Goal: Book appointment/travel/reservation

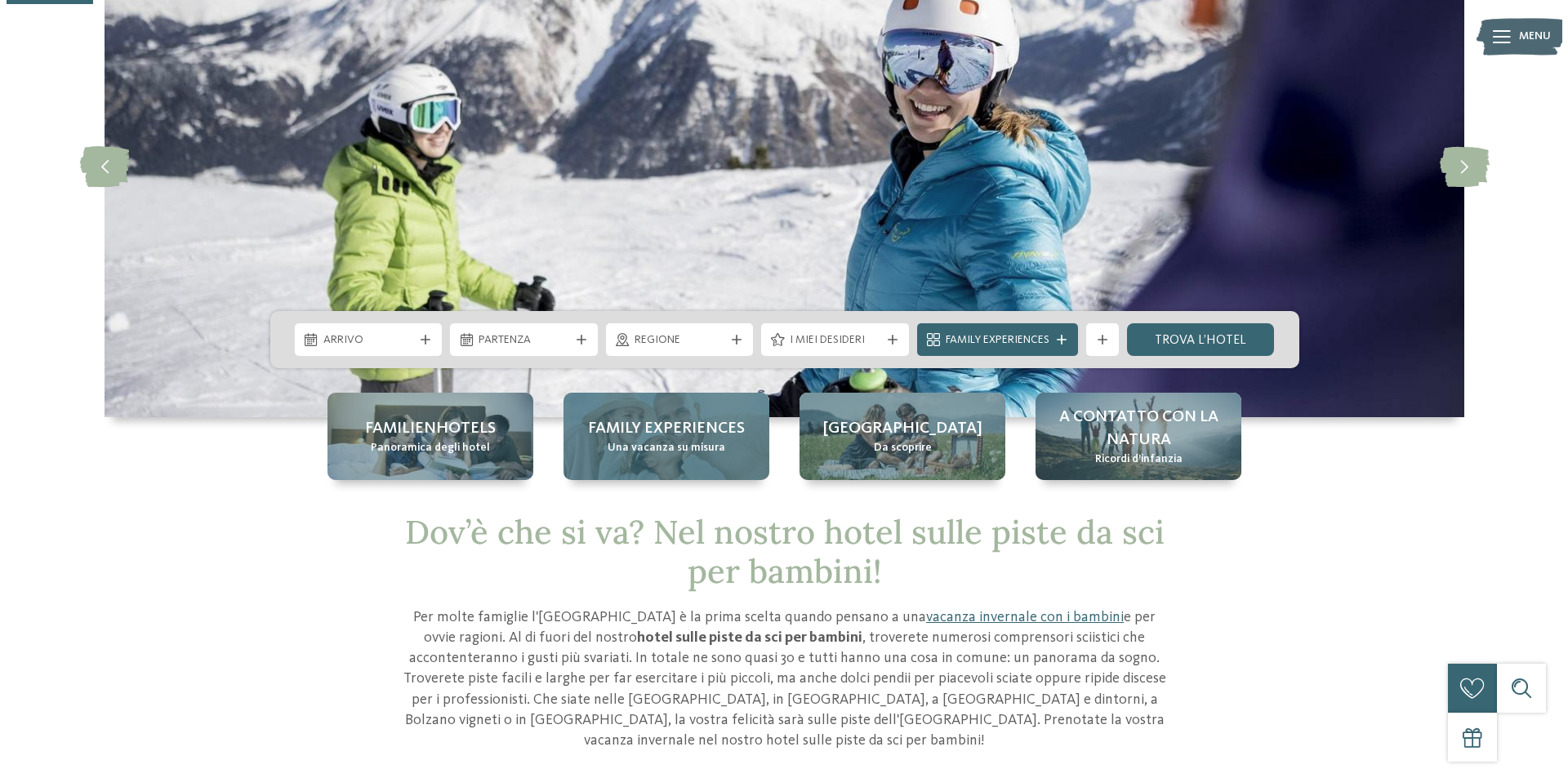
scroll to position [164, 0]
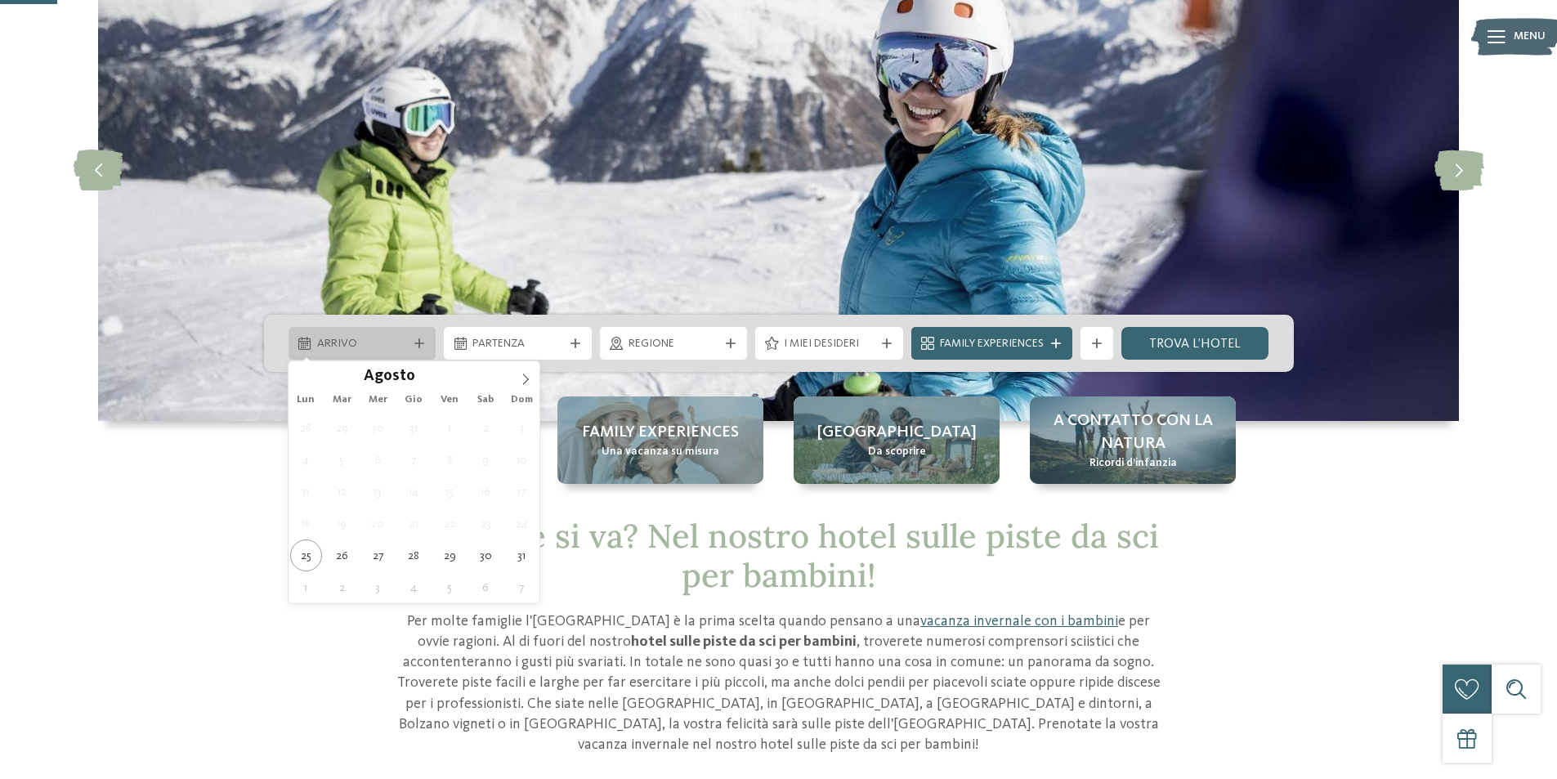
click at [389, 352] on span "Arrivo" at bounding box center [362, 344] width 91 height 16
click at [518, 374] on span at bounding box center [526, 375] width 28 height 28
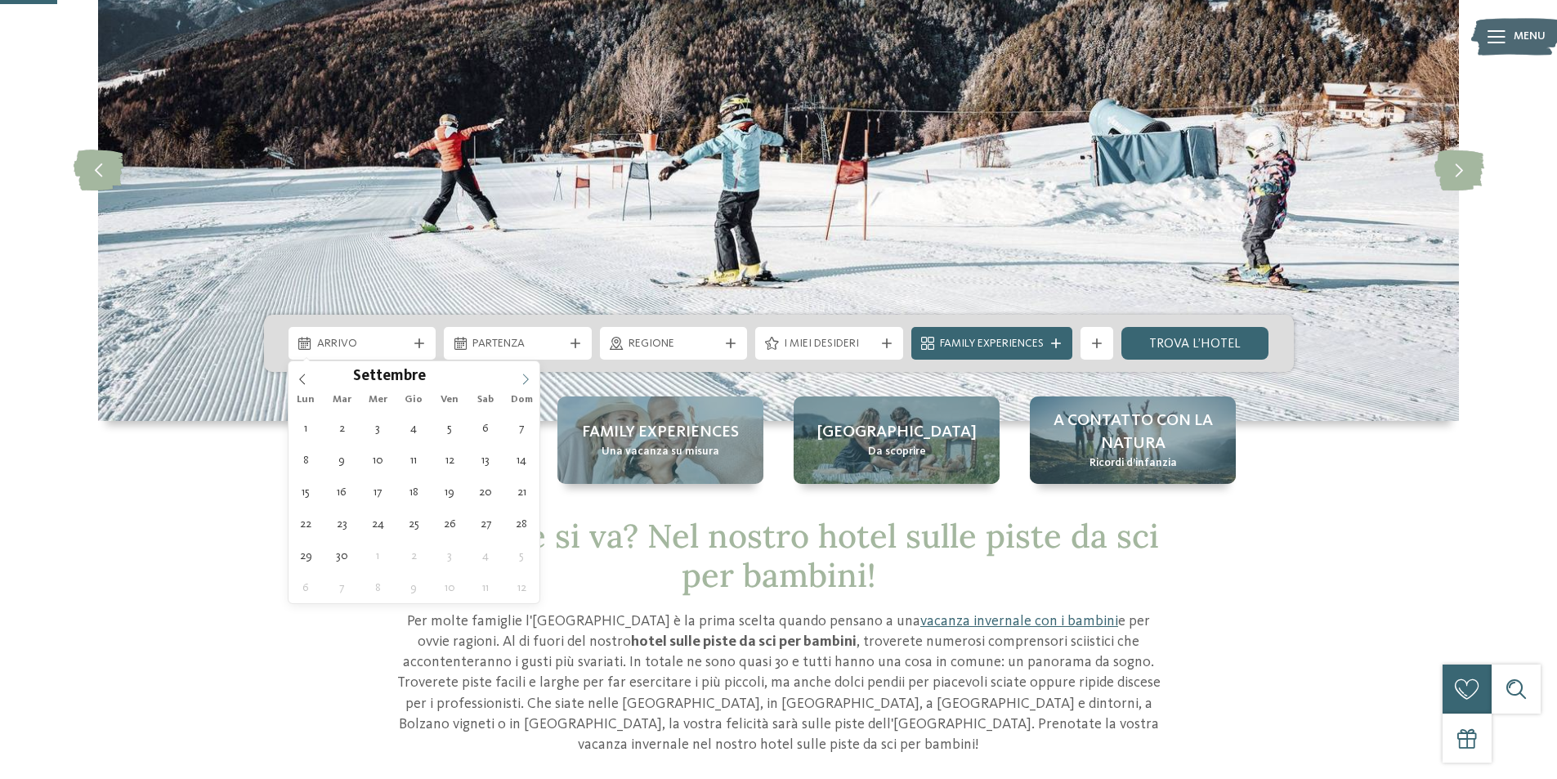
click at [518, 374] on span at bounding box center [526, 375] width 28 height 28
type div "[DATE]"
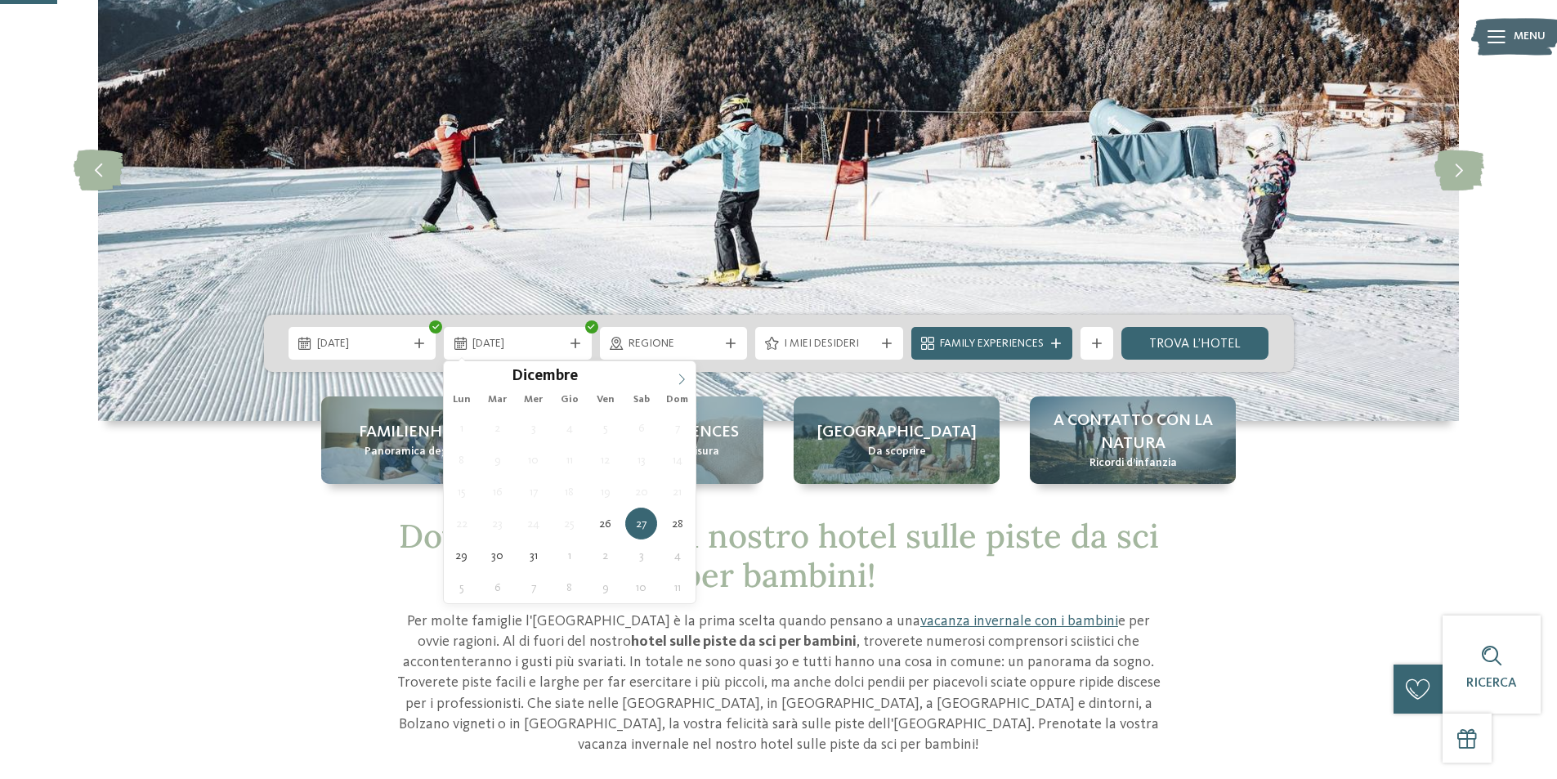
type input "****"
click at [679, 377] on icon at bounding box center [681, 379] width 11 height 11
type div "[DATE]"
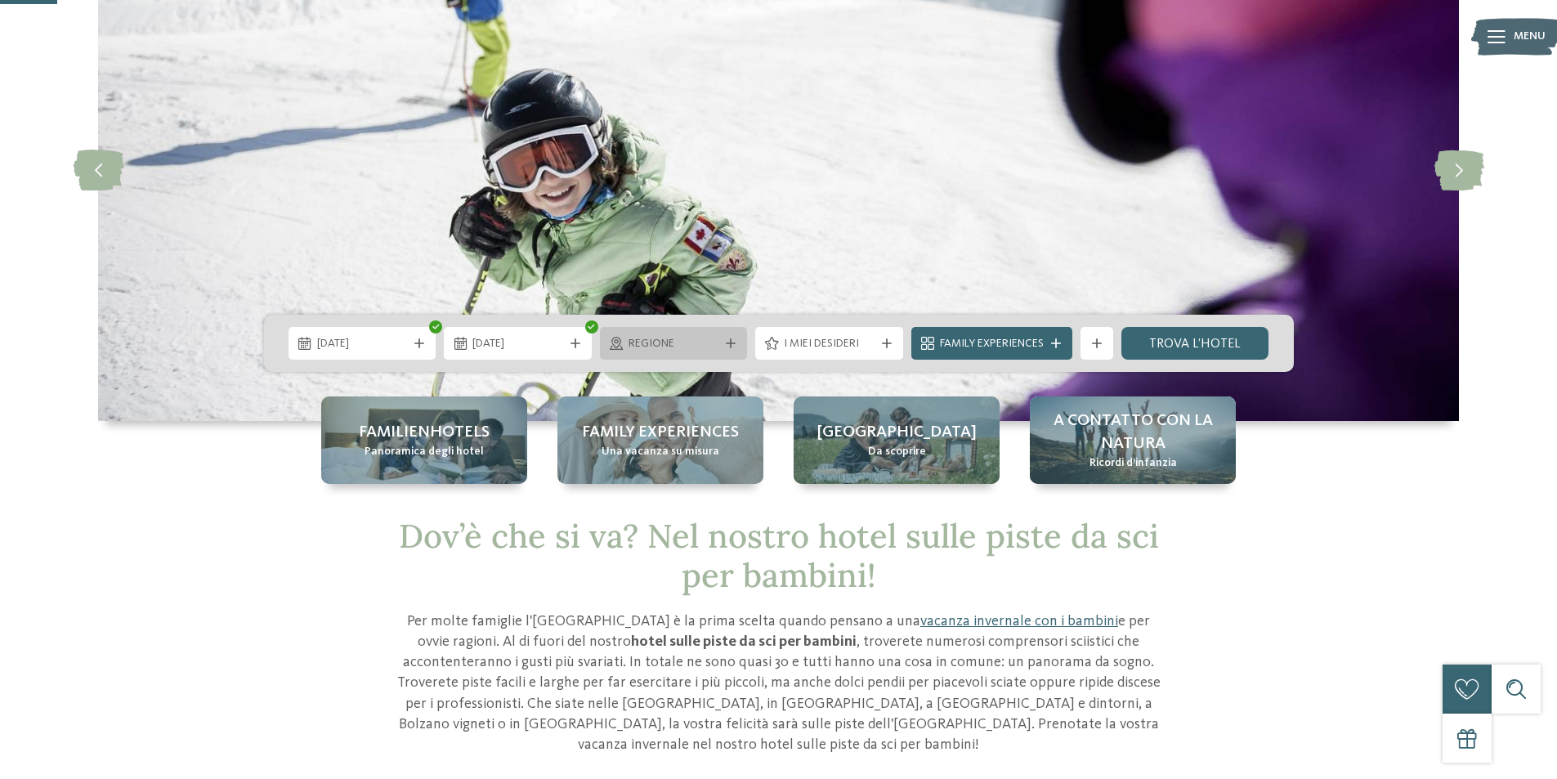
click at [682, 345] on span "Regione" at bounding box center [674, 344] width 91 height 16
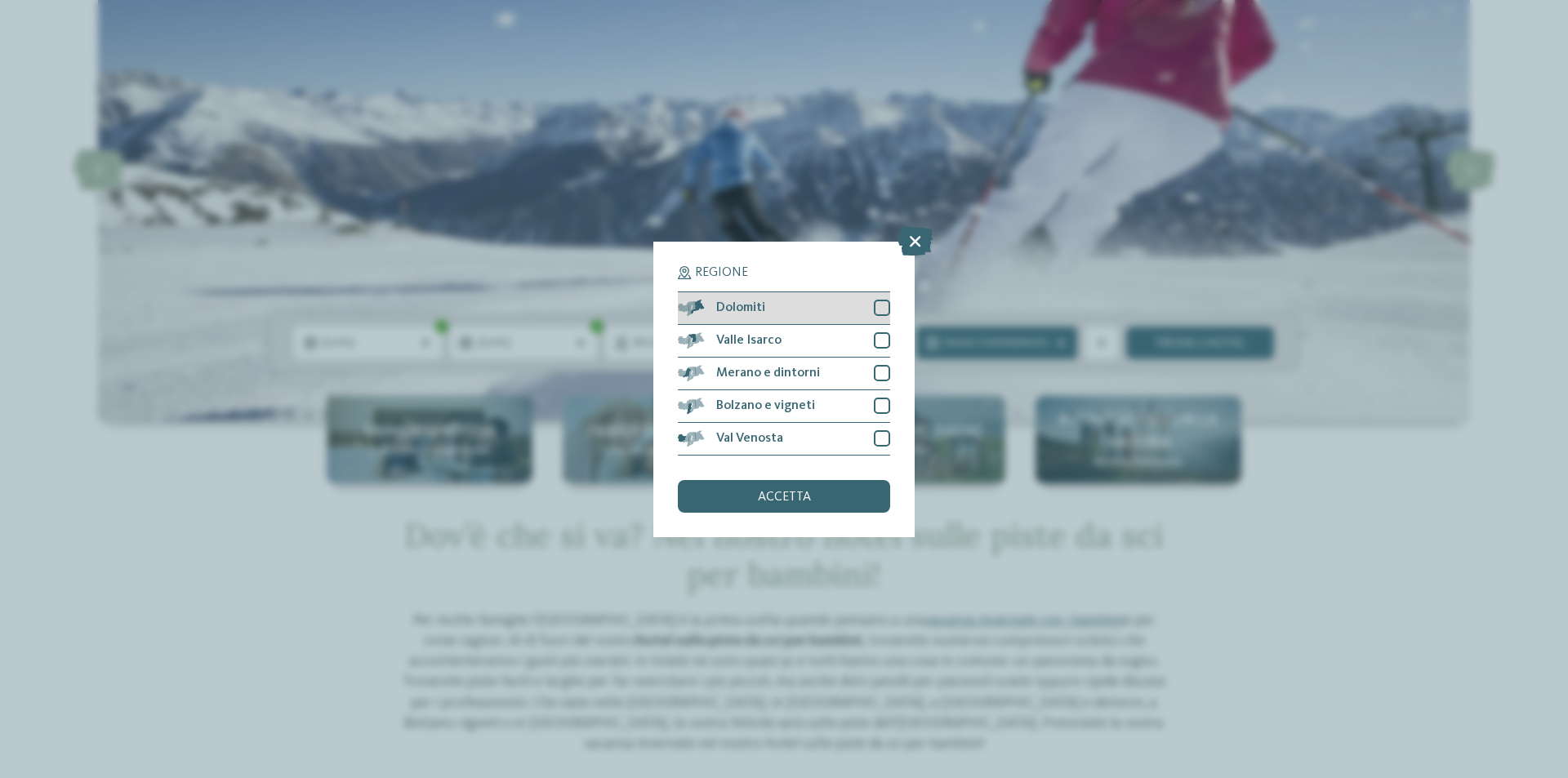
click at [876, 310] on div at bounding box center [882, 308] width 16 height 16
click at [876, 436] on div at bounding box center [882, 438] width 16 height 16
click at [880, 337] on div at bounding box center [882, 341] width 16 height 16
click at [808, 500] on span "accetta" at bounding box center [784, 496] width 53 height 13
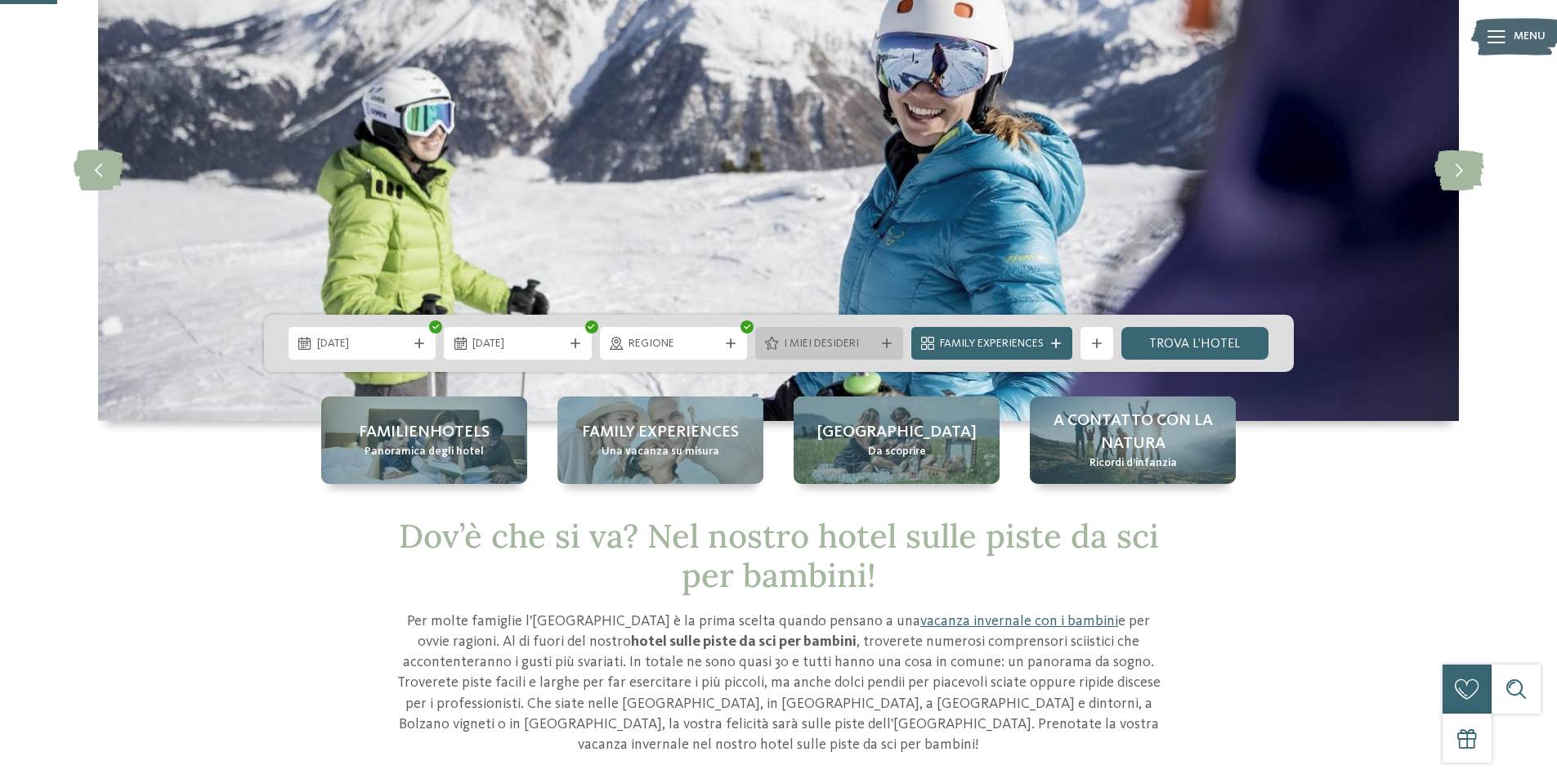
click at [866, 340] on span "I miei desideri" at bounding box center [829, 344] width 91 height 16
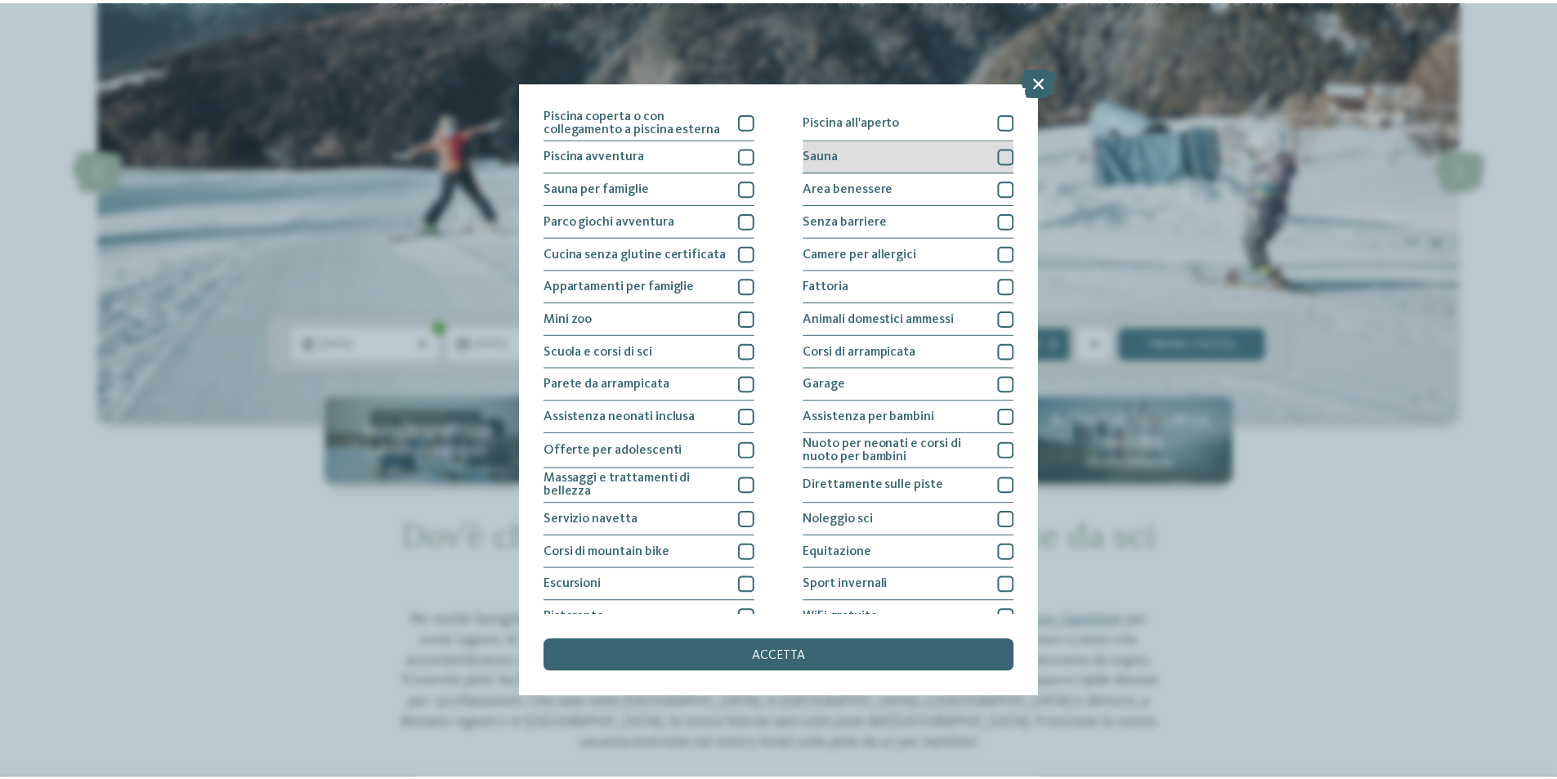
scroll to position [0, 0]
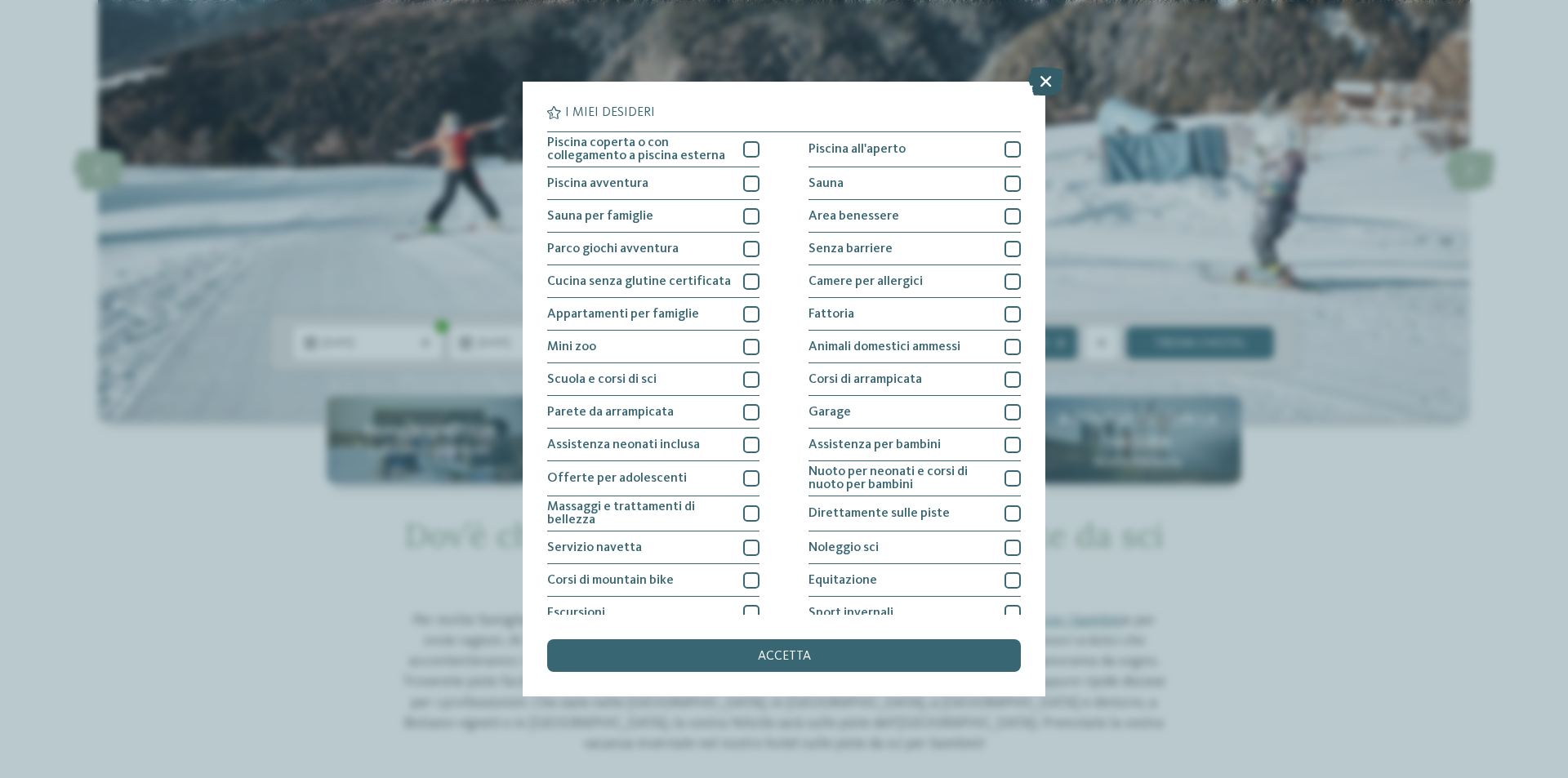
click at [1041, 74] on icon at bounding box center [1045, 81] width 35 height 29
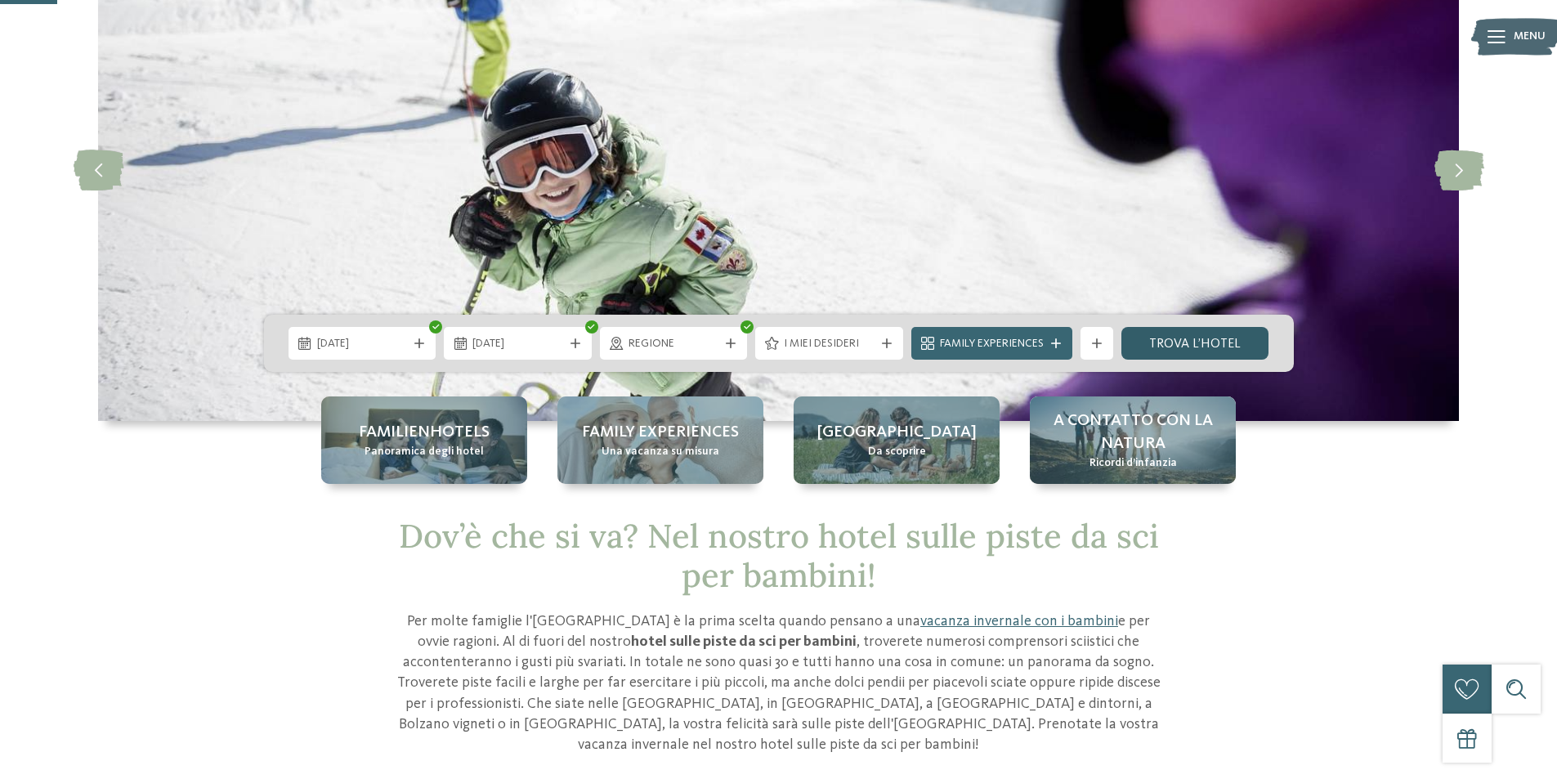
click at [1163, 347] on link "trova l’hotel" at bounding box center [1196, 343] width 148 height 33
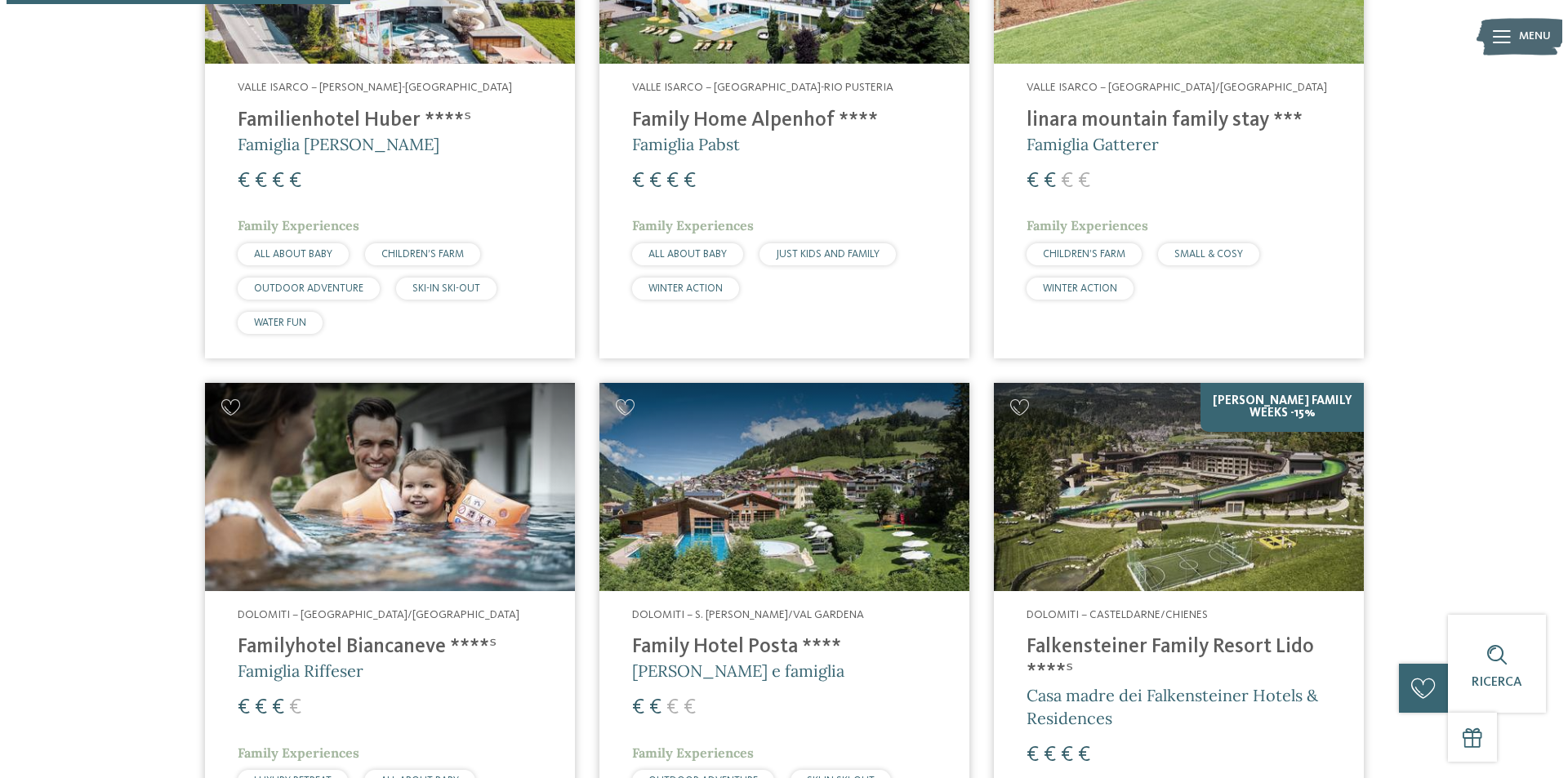
scroll to position [781, 0]
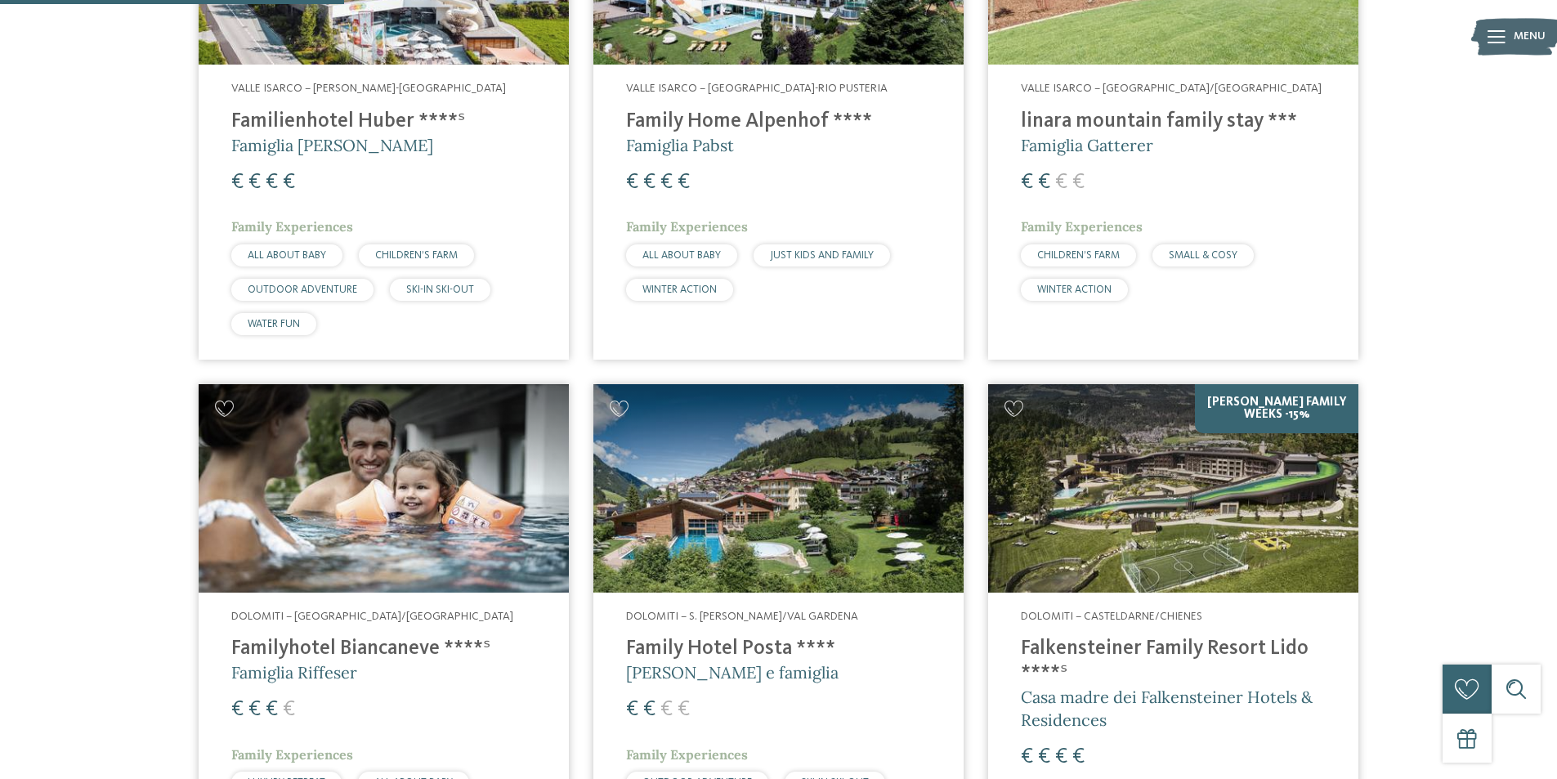
click at [728, 644] on h4 "Family Hotel Posta ****" at bounding box center [778, 649] width 305 height 25
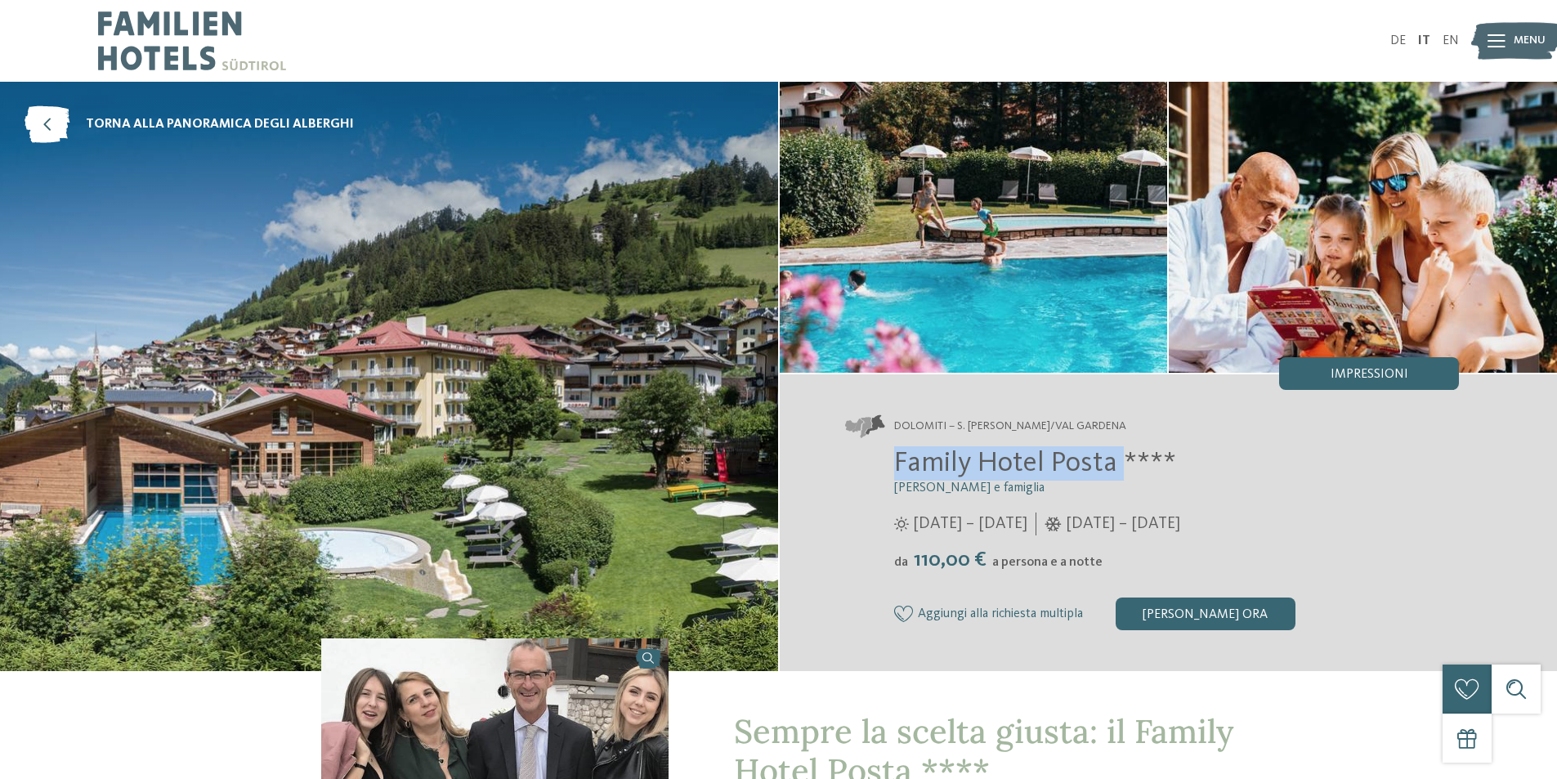
drag, startPoint x: 1122, startPoint y: 459, endPoint x: 810, endPoint y: 468, distance: 311.6
click at [807, 468] on div "Dolomiti – S. Cristina/Val Gardena Family Hotel Posta **** Elisabeth Ploner e f…" at bounding box center [1169, 522] width 778 height 297
copy span "Family Hotel Posta"
